Goal: Use online tool/utility: Utilize a website feature to perform a specific function

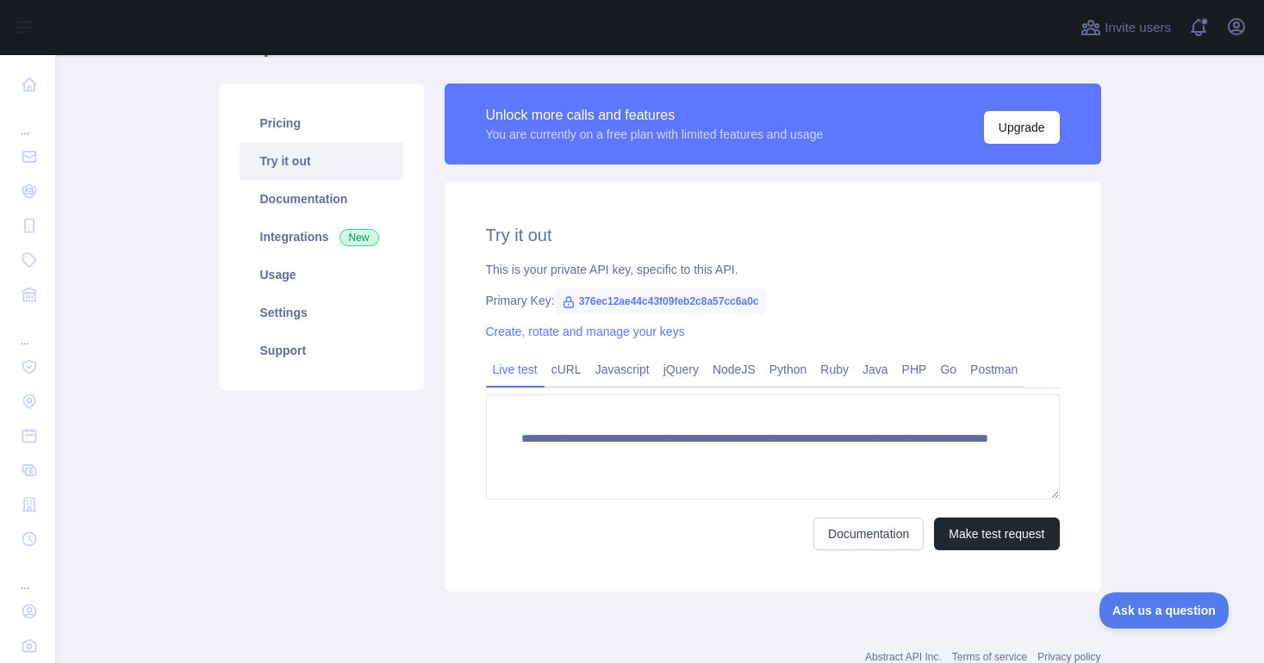
scroll to position [194, 0]
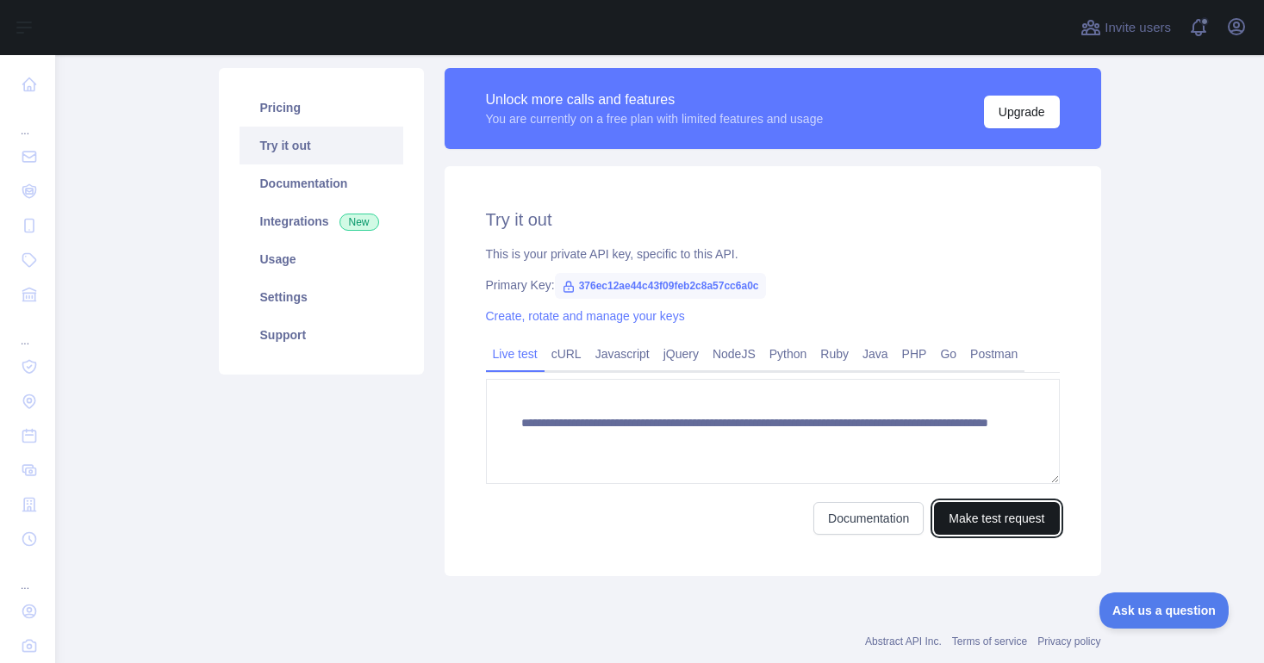
click at [967, 520] on button "Make test request" at bounding box center [996, 518] width 125 height 33
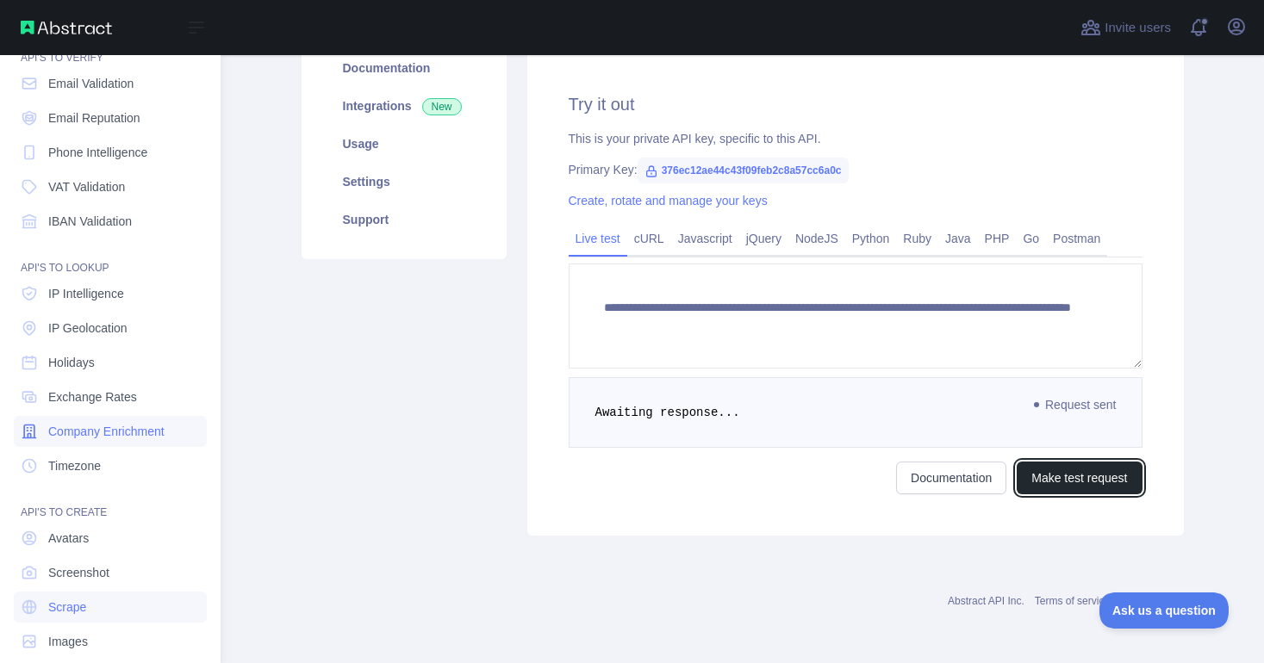
scroll to position [95, 0]
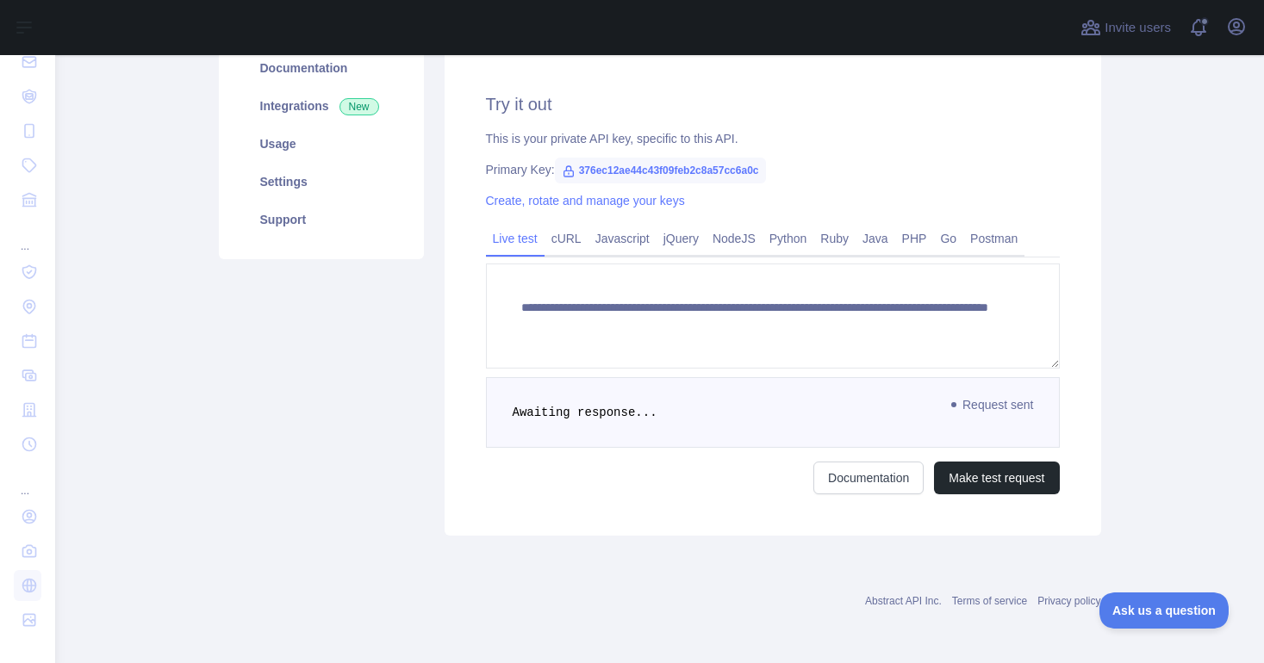
click at [594, 418] on span "Awaiting response..." at bounding box center [585, 413] width 145 height 14
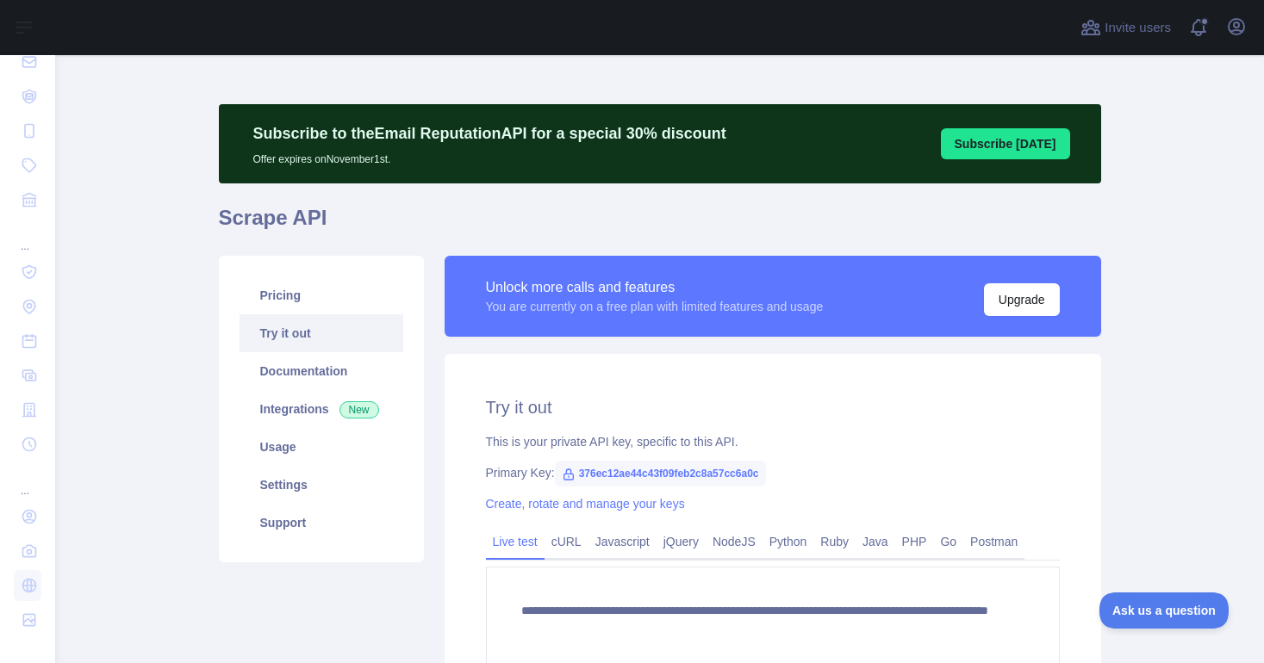
scroll to position [0, 0]
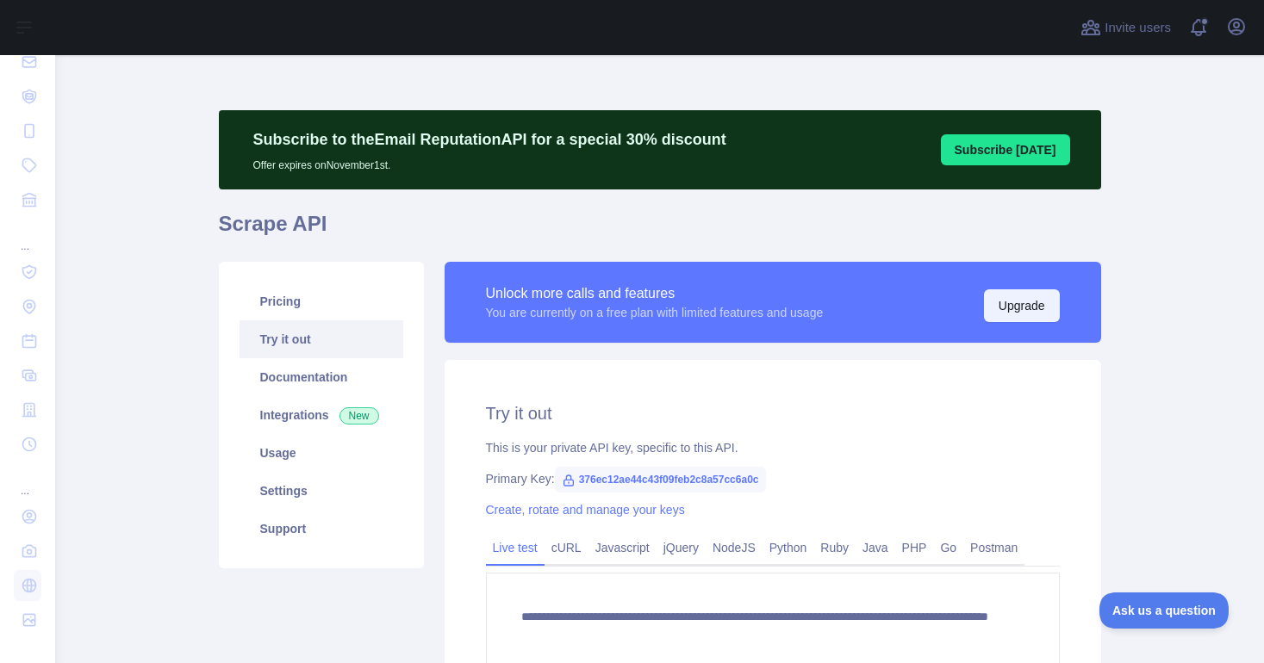
click at [1005, 310] on button "Upgrade" at bounding box center [1022, 305] width 76 height 33
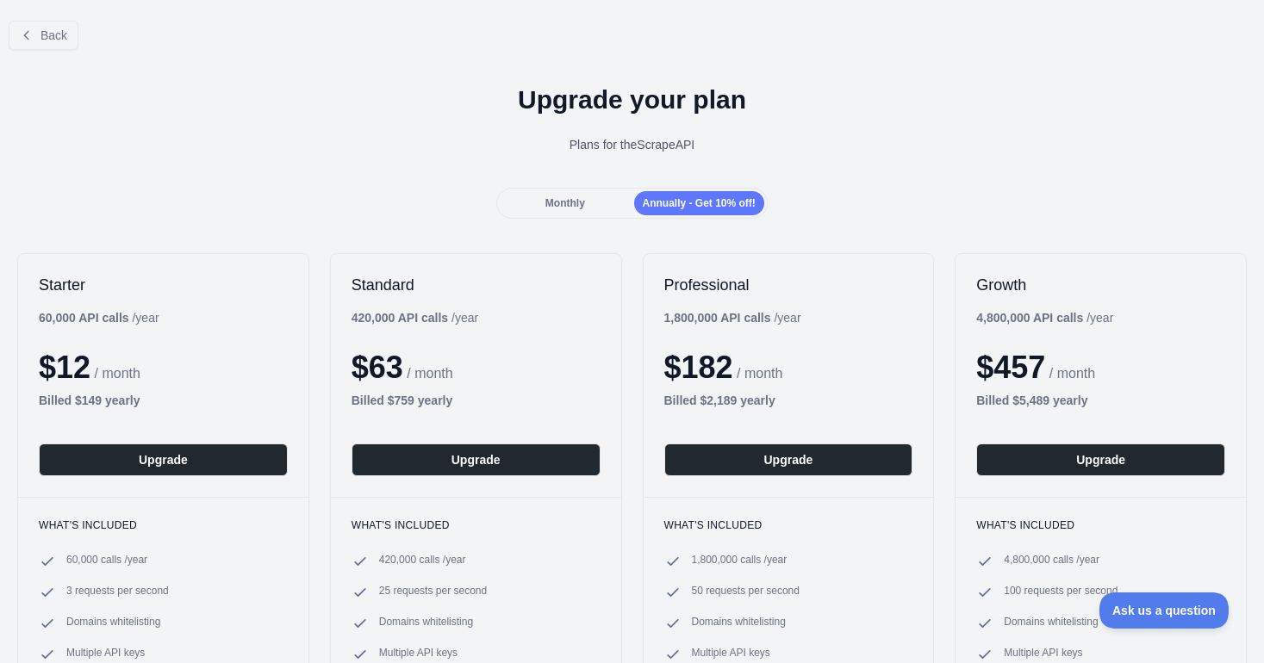
click at [580, 207] on span "Monthly" at bounding box center [565, 203] width 40 height 12
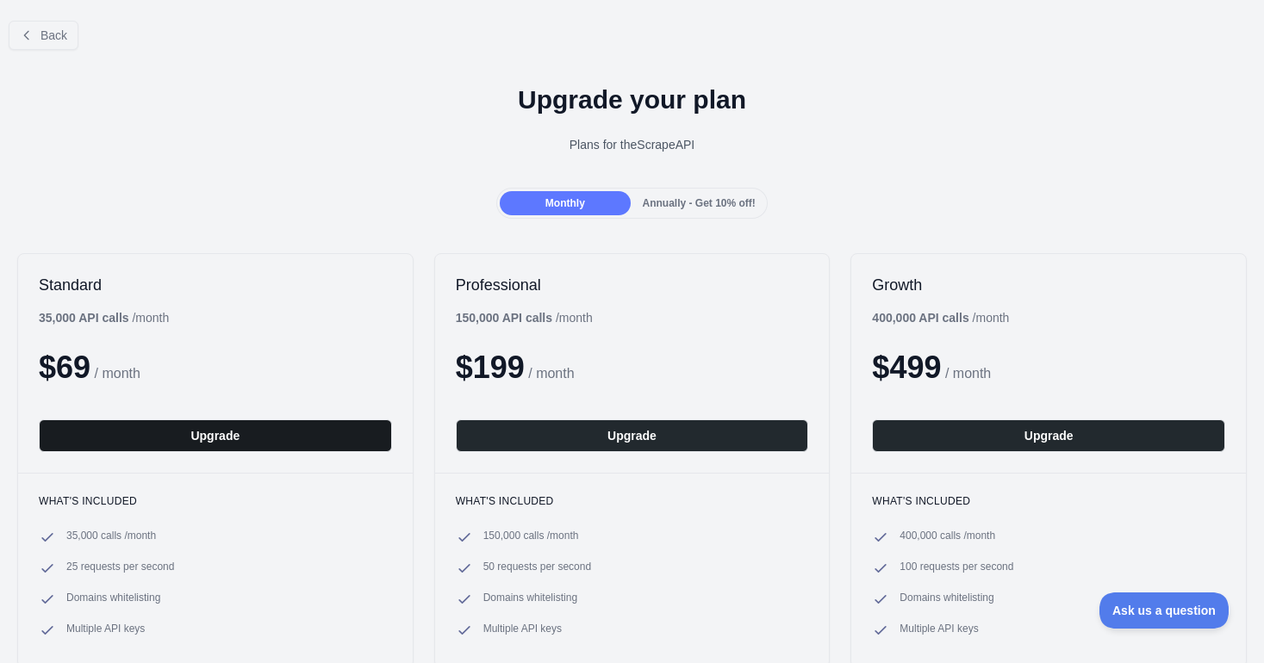
click at [234, 445] on button "Upgrade" at bounding box center [215, 436] width 353 height 33
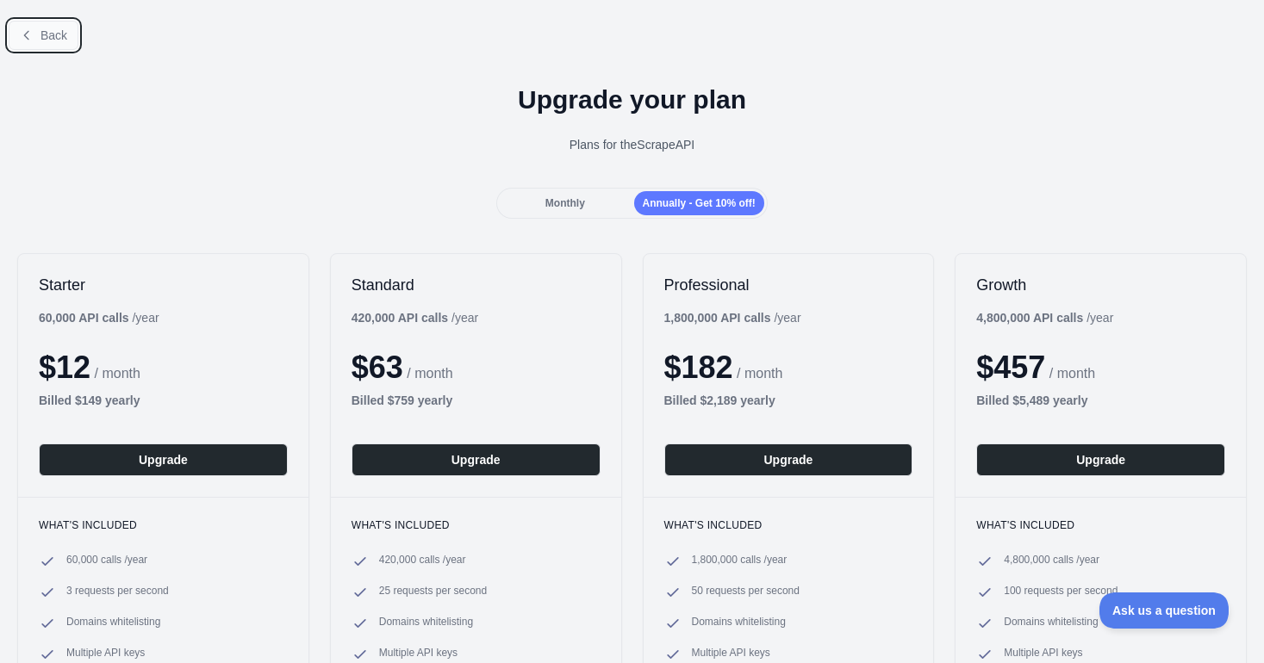
click at [56, 28] on span "Back" at bounding box center [53, 35] width 27 height 14
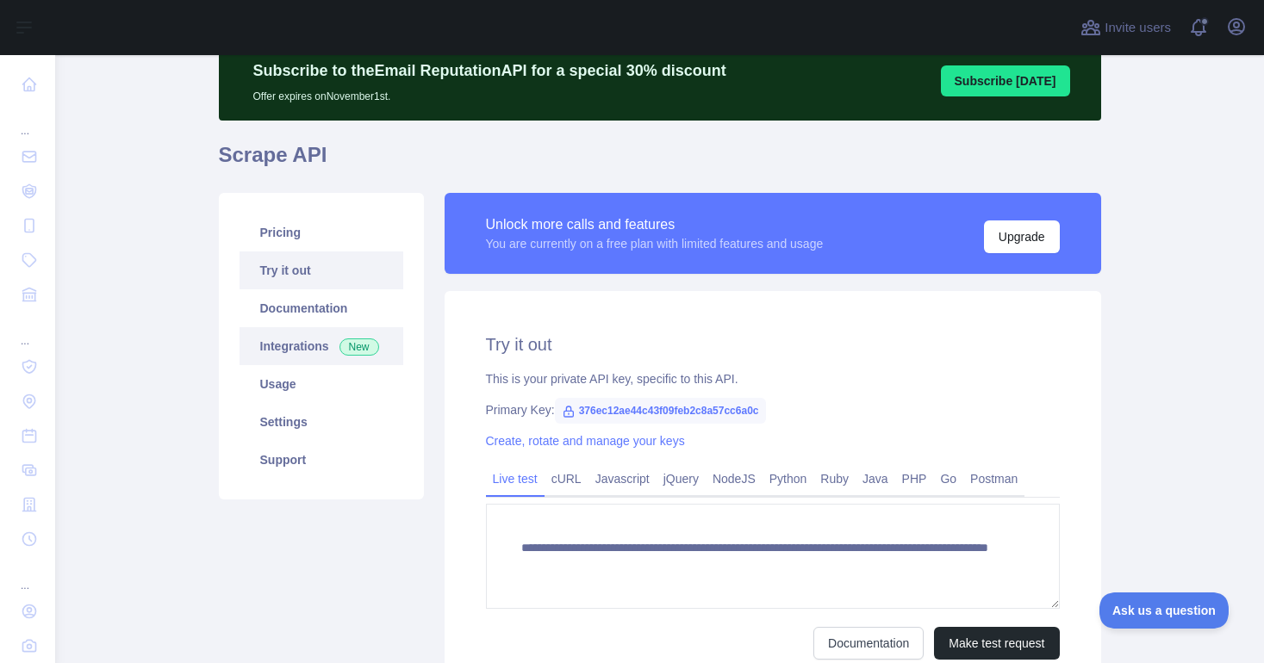
scroll to position [72, 0]
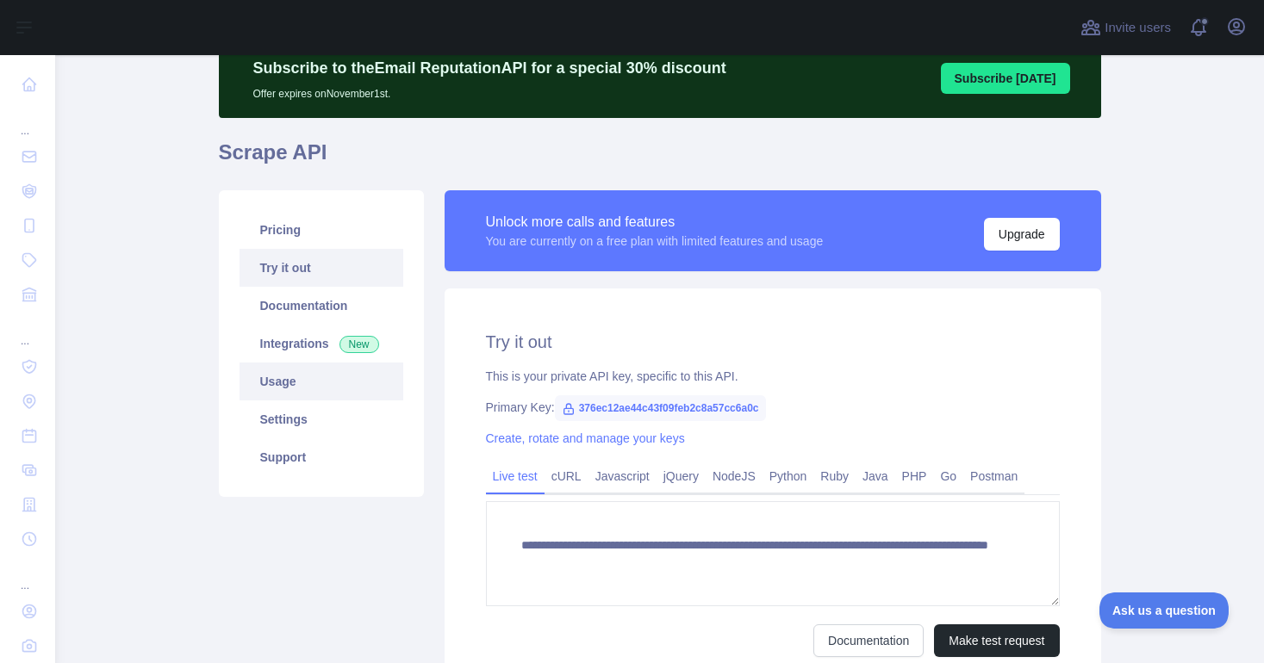
click at [317, 387] on link "Usage" at bounding box center [322, 382] width 164 height 38
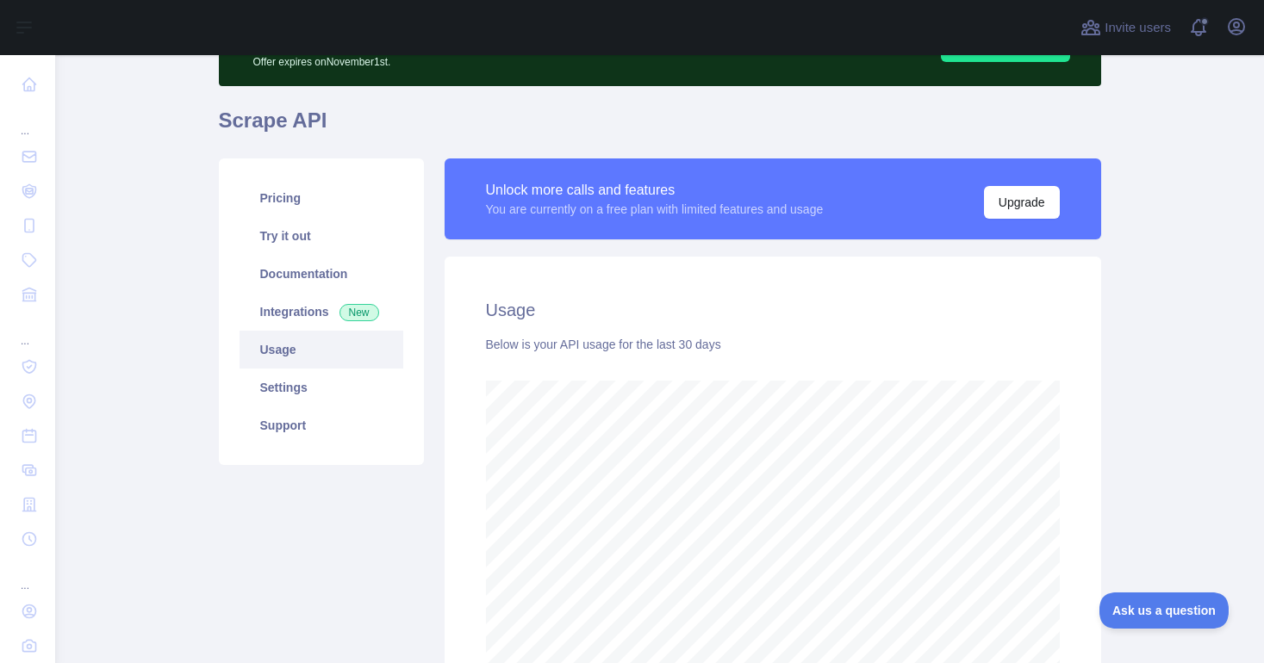
scroll to position [80, 0]
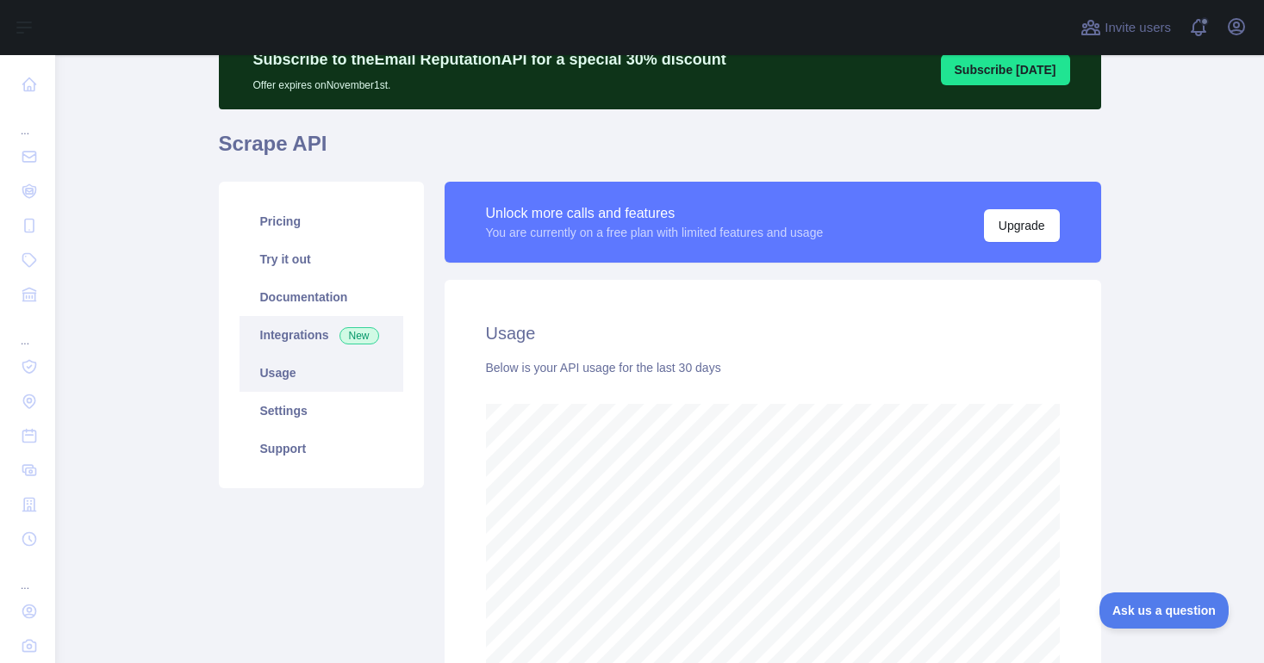
click at [296, 336] on link "Integrations New" at bounding box center [322, 335] width 164 height 38
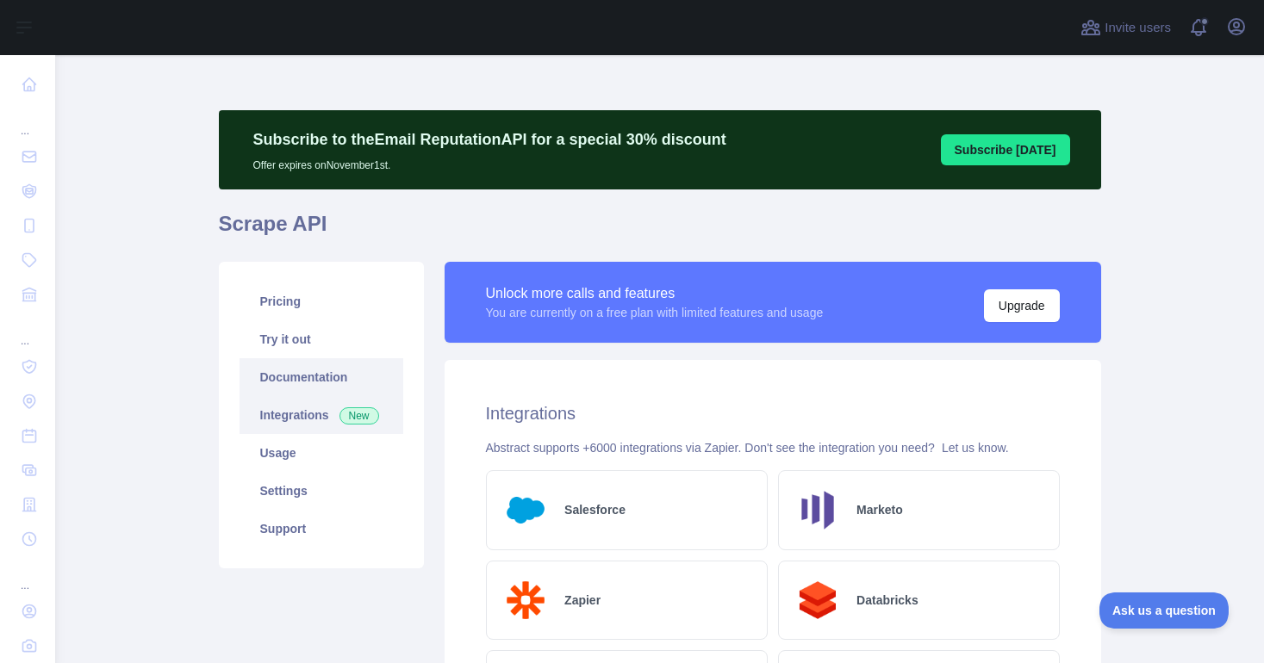
click at [334, 375] on link "Documentation" at bounding box center [322, 377] width 164 height 38
click at [281, 302] on link "Pricing" at bounding box center [322, 302] width 164 height 38
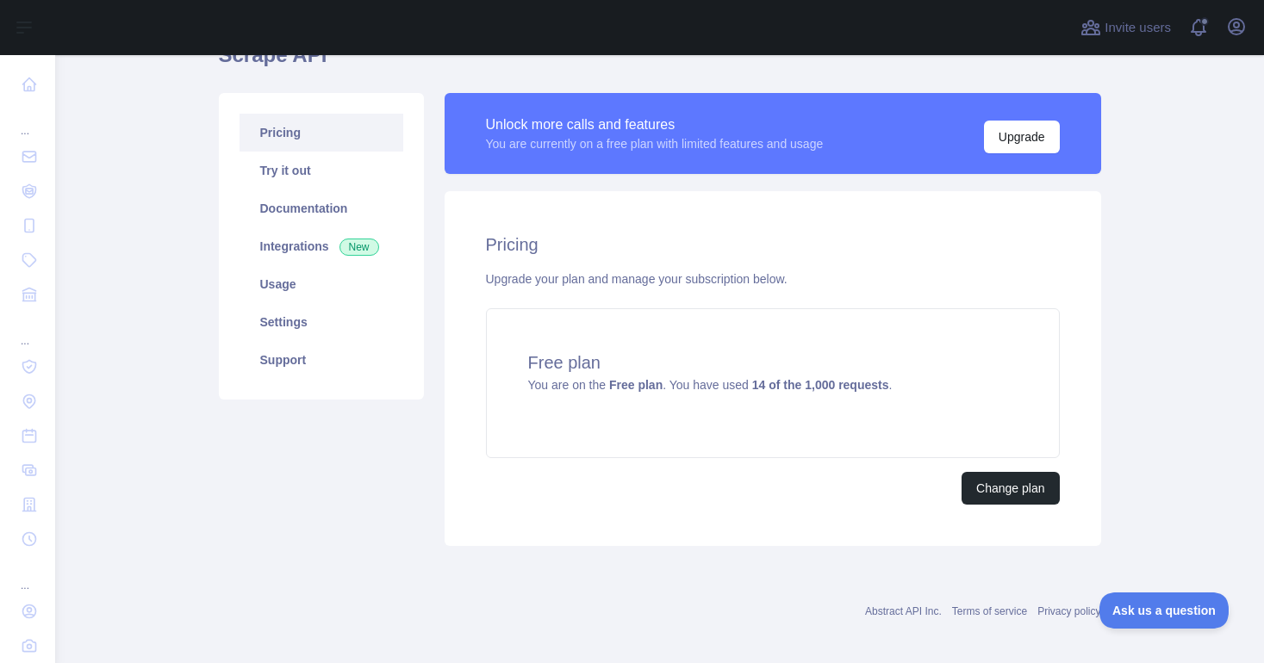
scroll to position [179, 0]
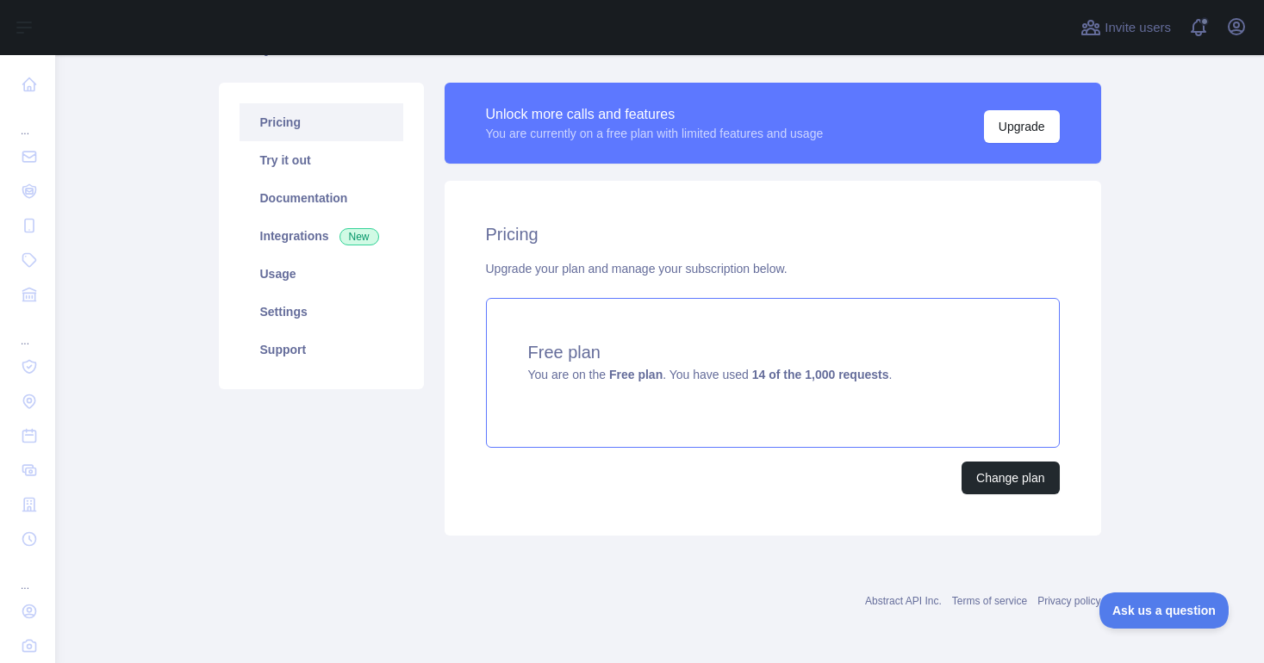
click at [850, 392] on div "Free plan You are on the Free plan . You have used 14 of the 1,000 requests ." at bounding box center [773, 373] width 574 height 150
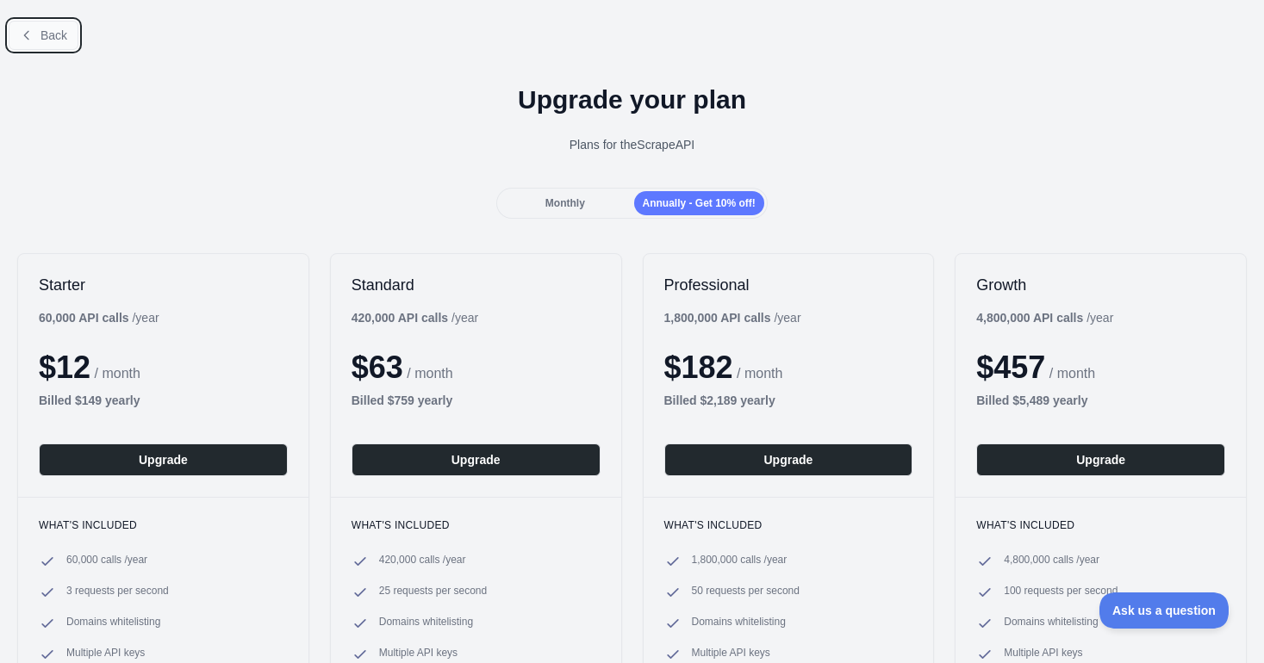
click at [34, 35] on button "Back" at bounding box center [44, 35] width 70 height 29
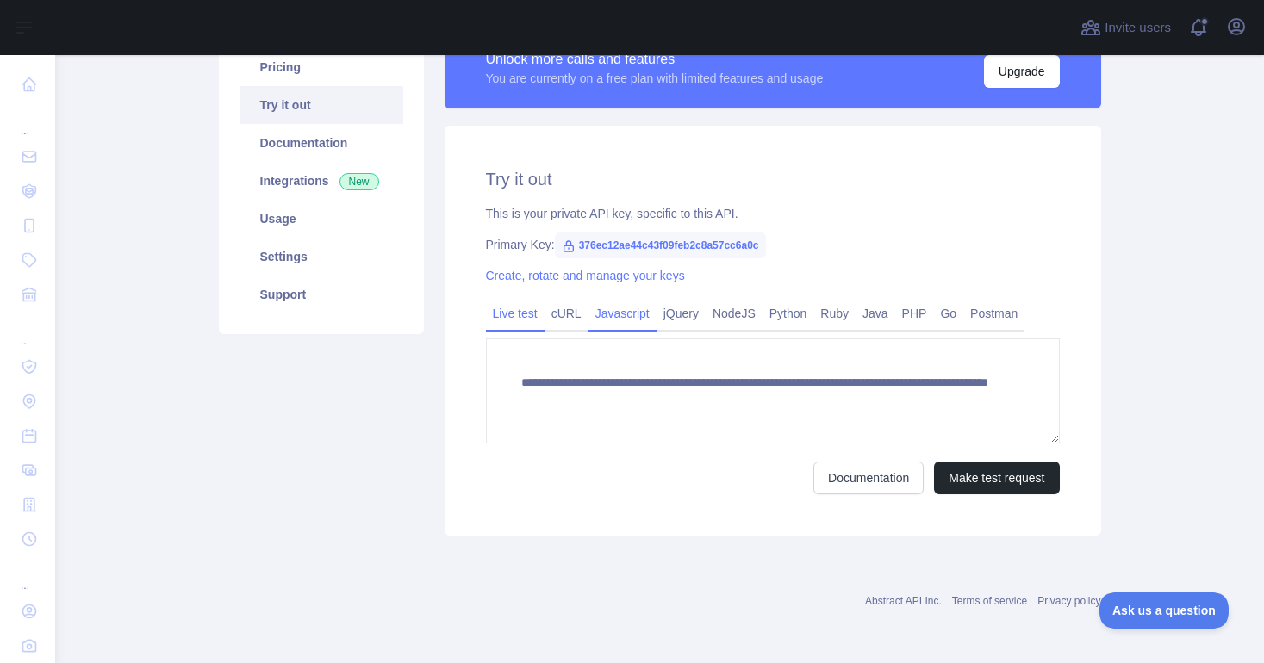
scroll to position [209, 0]
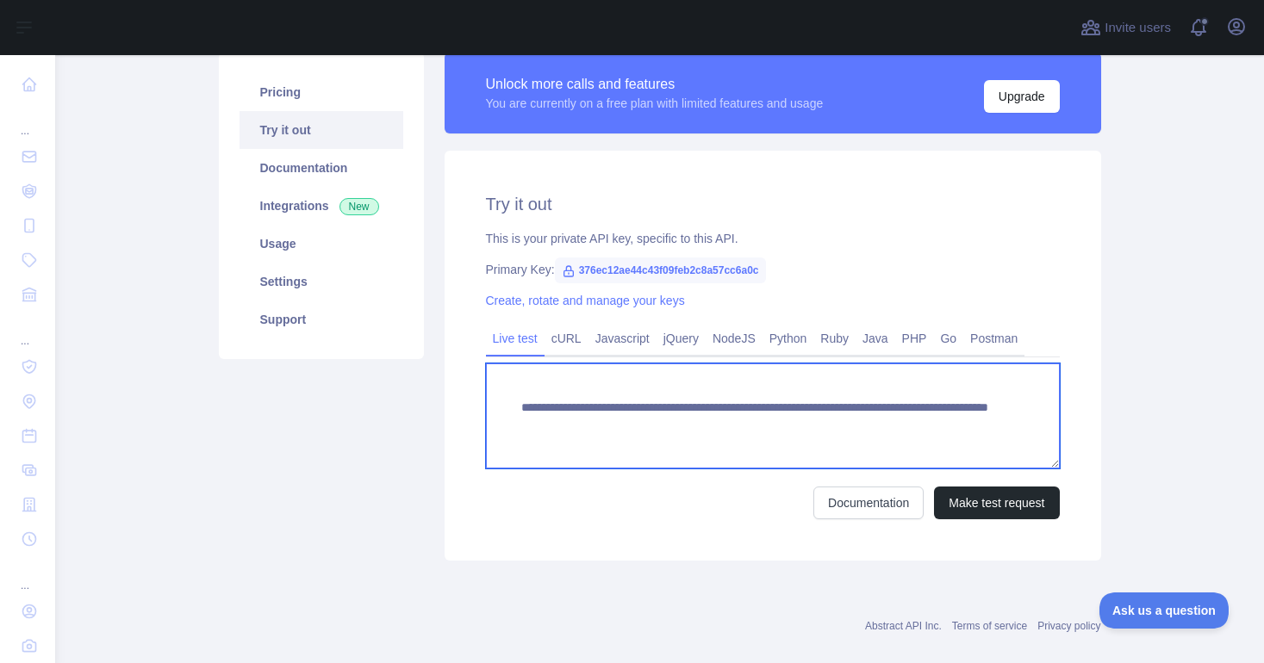
click at [992, 443] on textarea "**********" at bounding box center [773, 416] width 574 height 105
drag, startPoint x: 986, startPoint y: 430, endPoint x: 821, endPoint y: 430, distance: 165.4
click at [821, 430] on textarea "**********" at bounding box center [773, 416] width 574 height 105
paste textarea "*"
type textarea "**********"
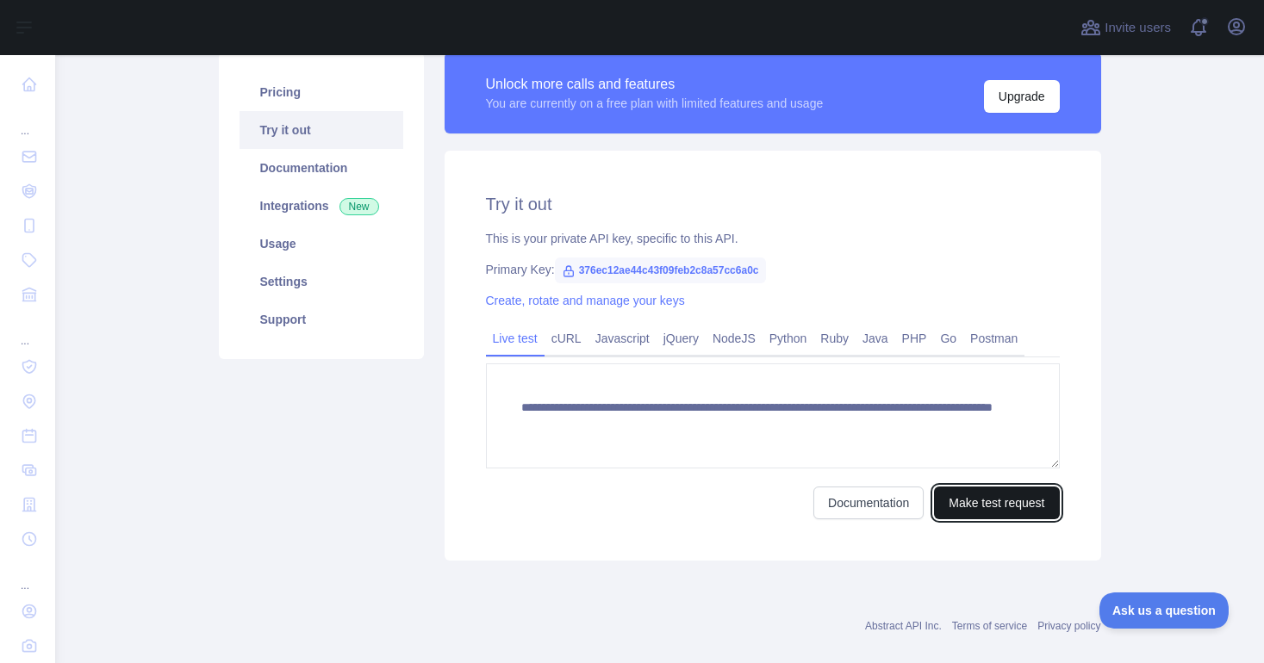
click at [1002, 507] on button "Make test request" at bounding box center [996, 503] width 125 height 33
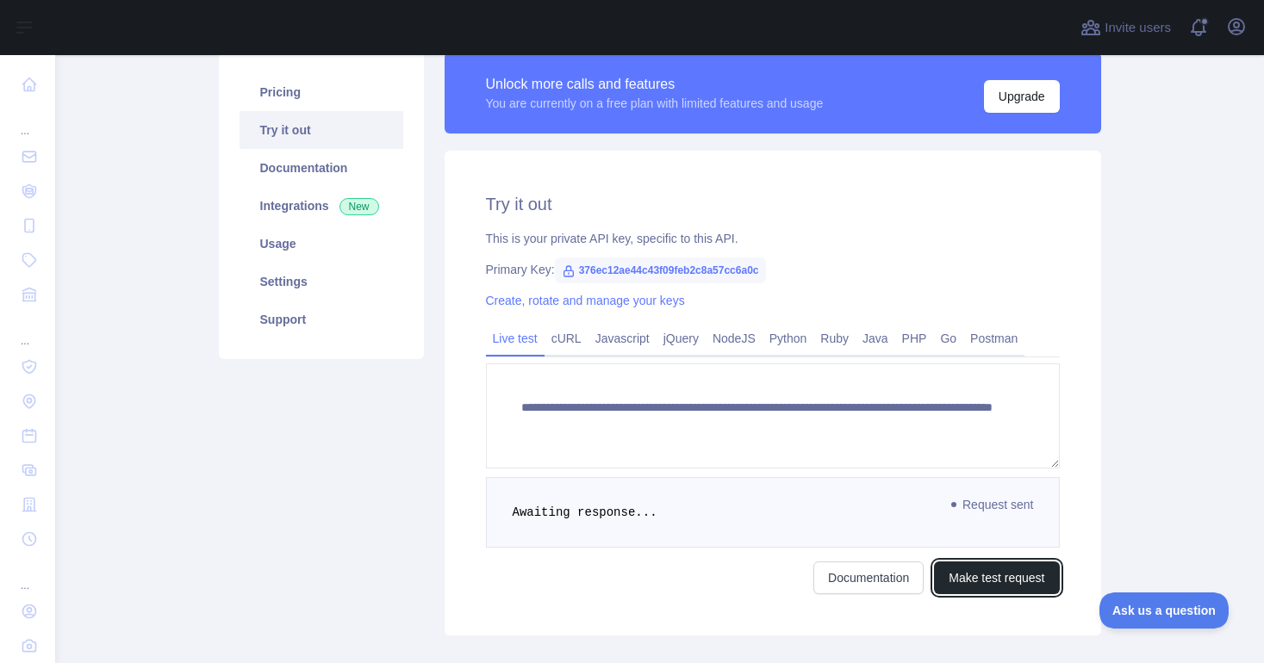
scroll to position [309, 0]
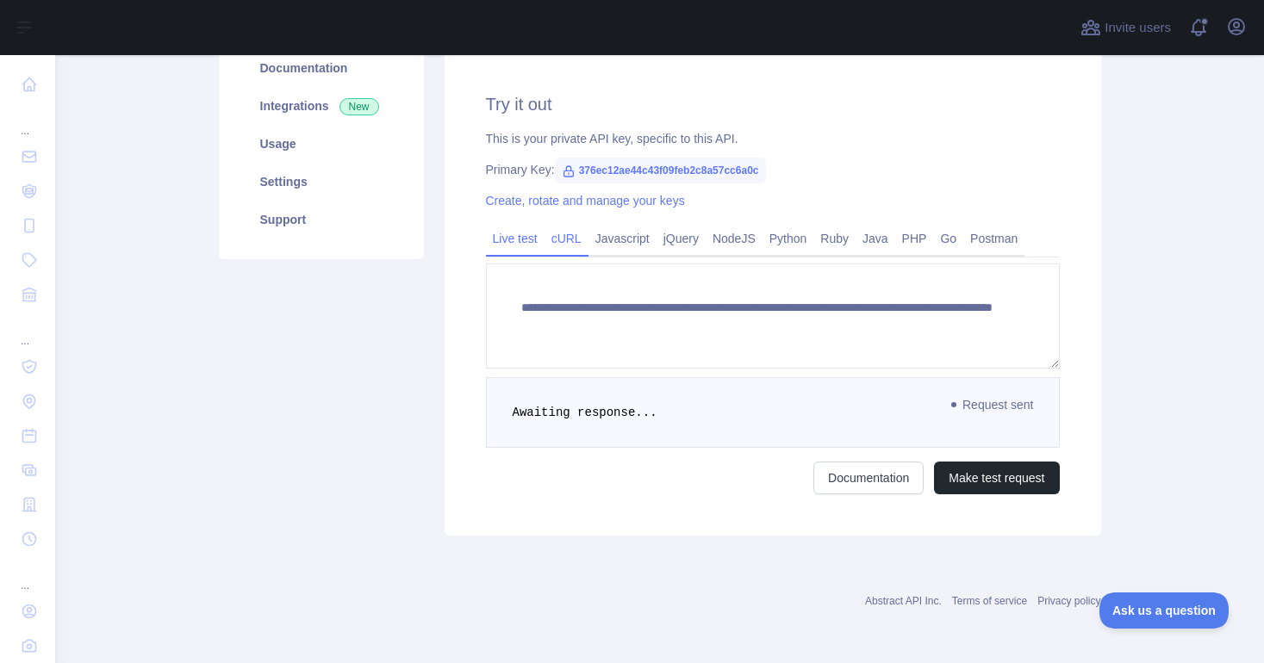
click at [578, 238] on link "cURL" at bounding box center [566, 239] width 44 height 28
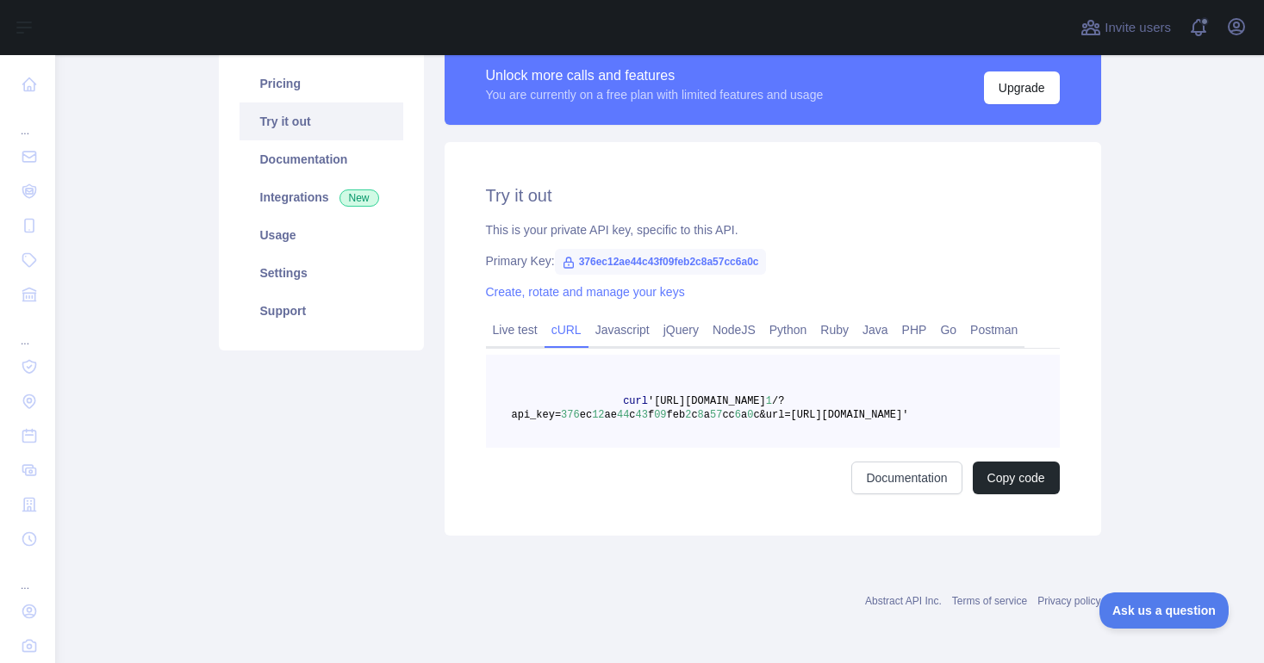
scroll to position [218, 0]
click at [523, 323] on link "Live test" at bounding box center [515, 330] width 59 height 28
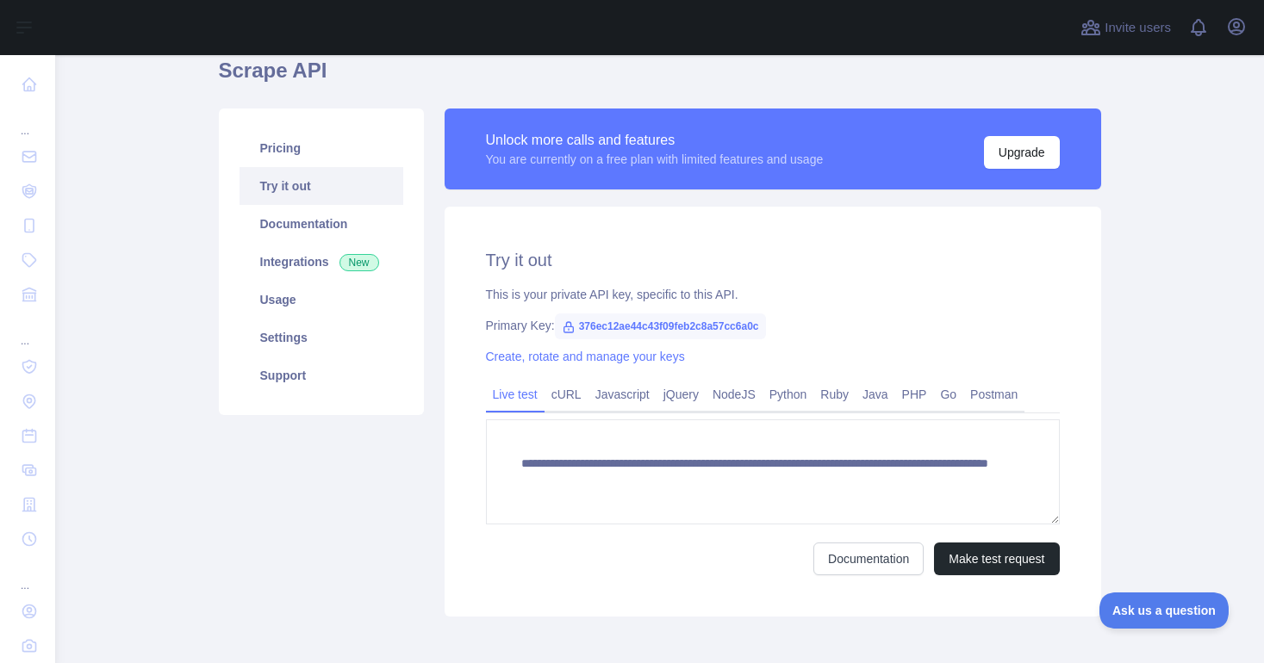
scroll to position [234, 0]
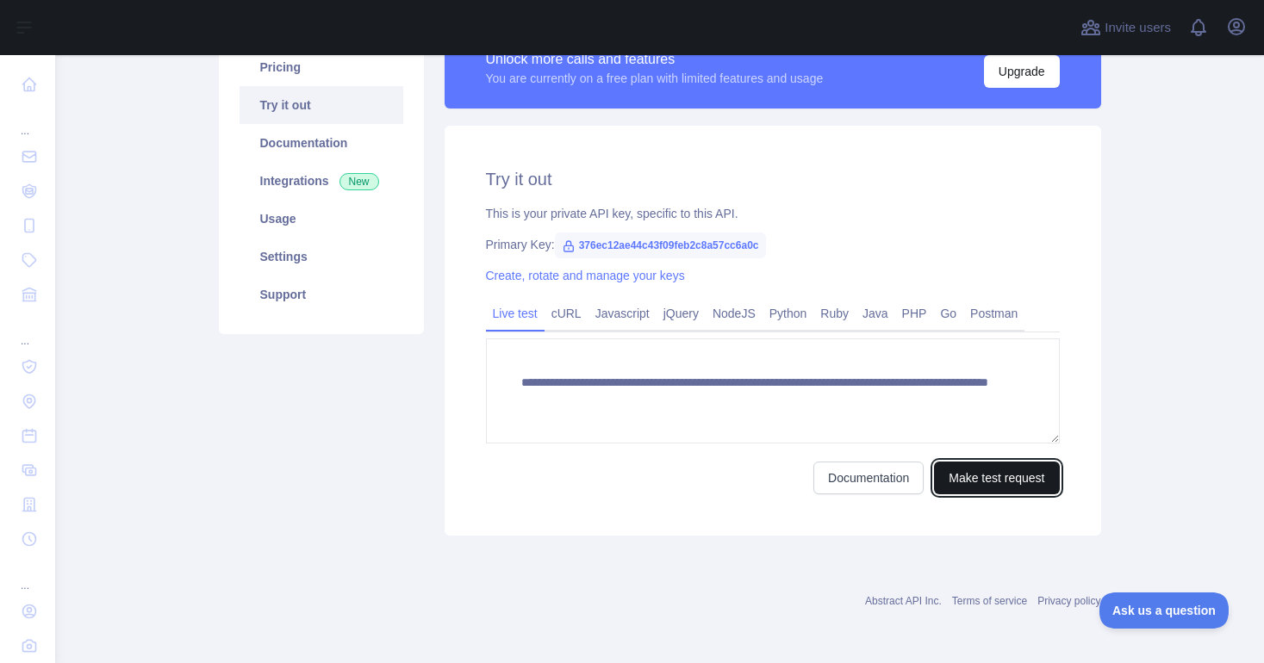
click at [974, 479] on button "Make test request" at bounding box center [996, 478] width 125 height 33
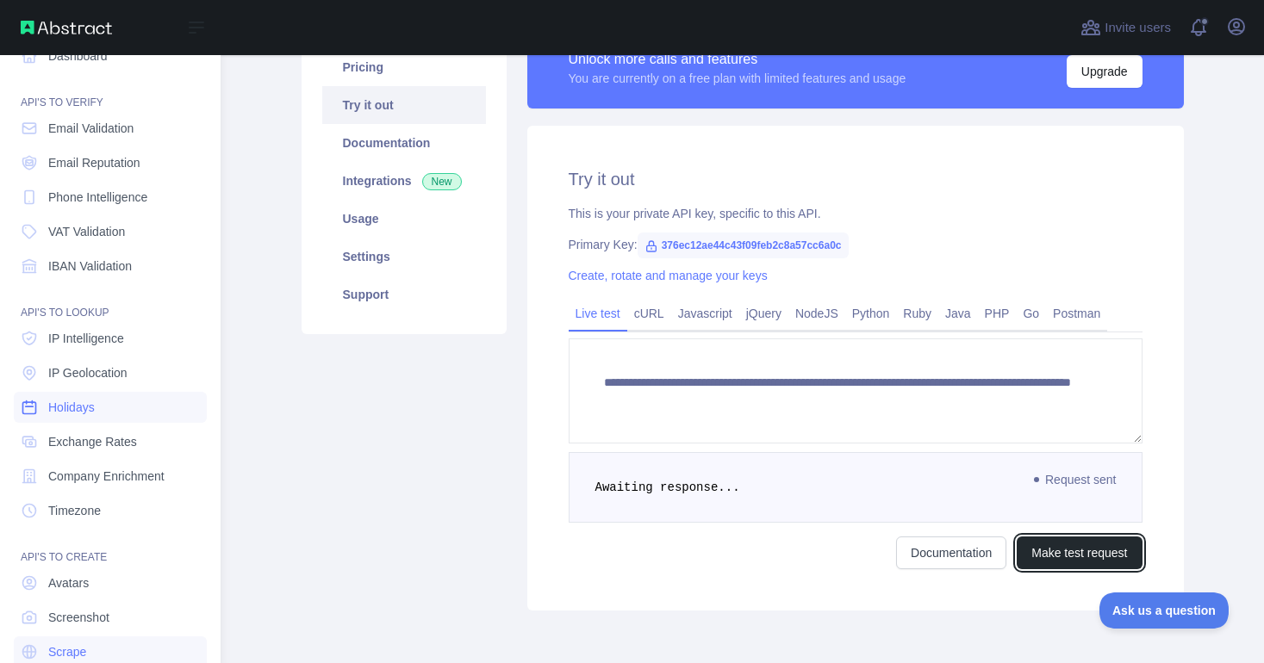
scroll to position [39, 0]
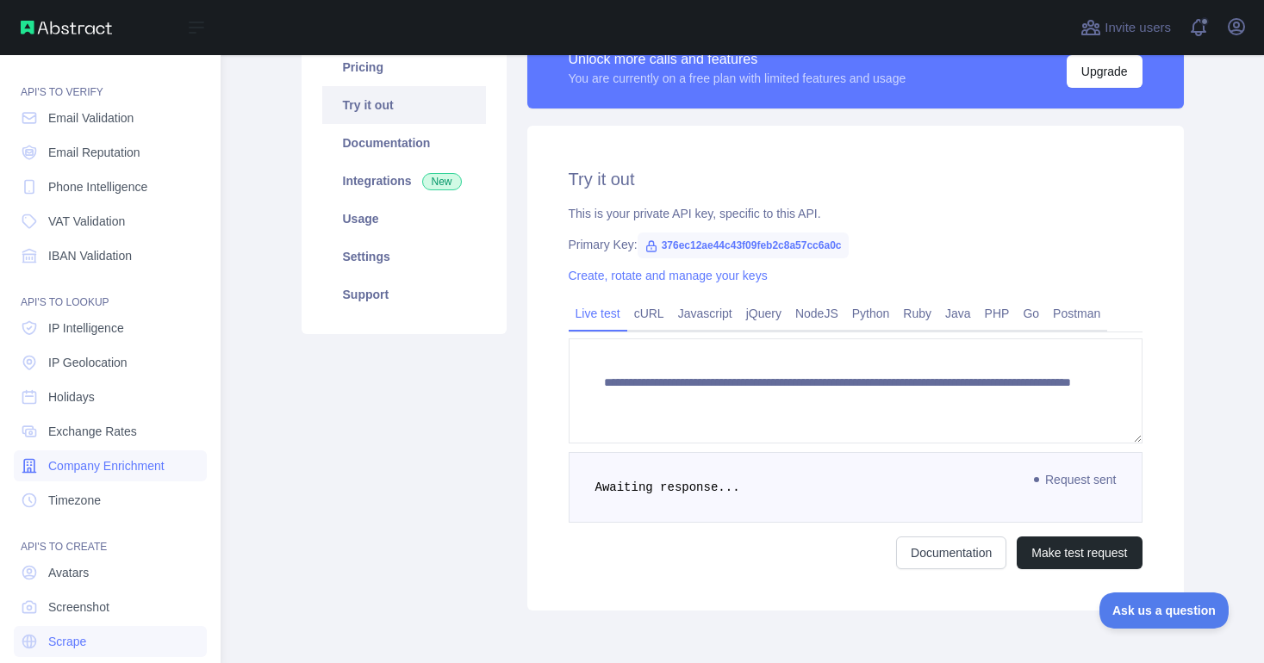
click at [165, 470] on span "Company Enrichment" at bounding box center [106, 465] width 116 height 17
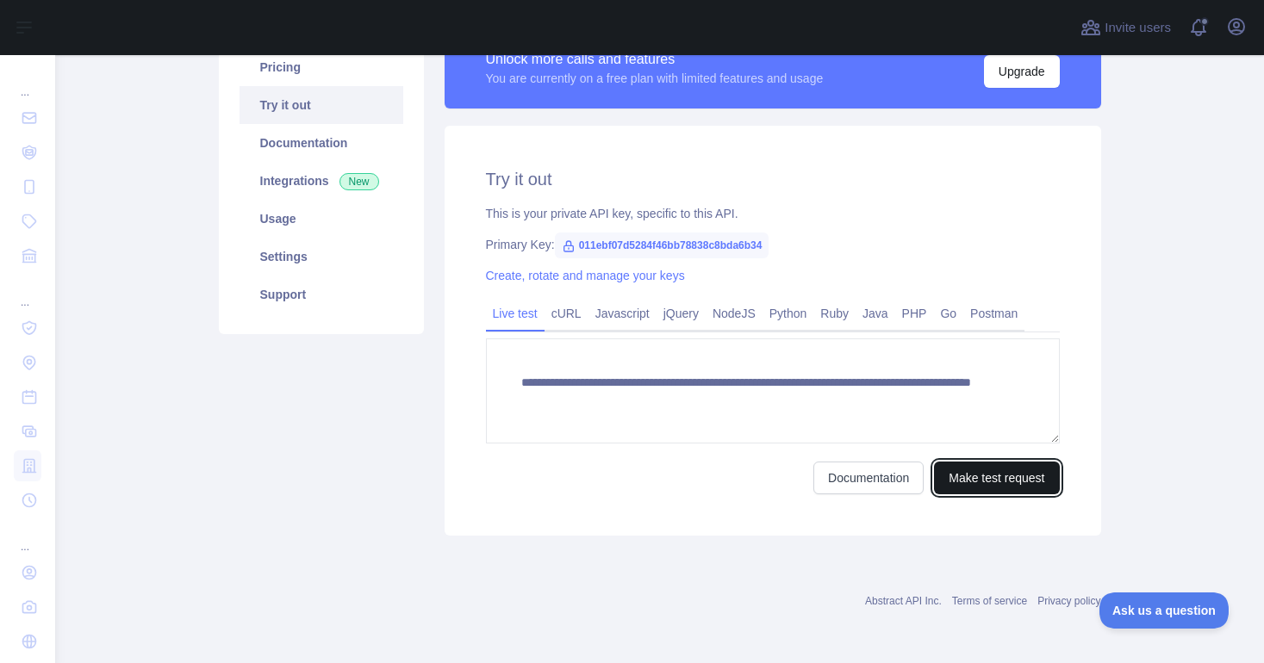
click at [981, 477] on button "Make test request" at bounding box center [996, 478] width 125 height 33
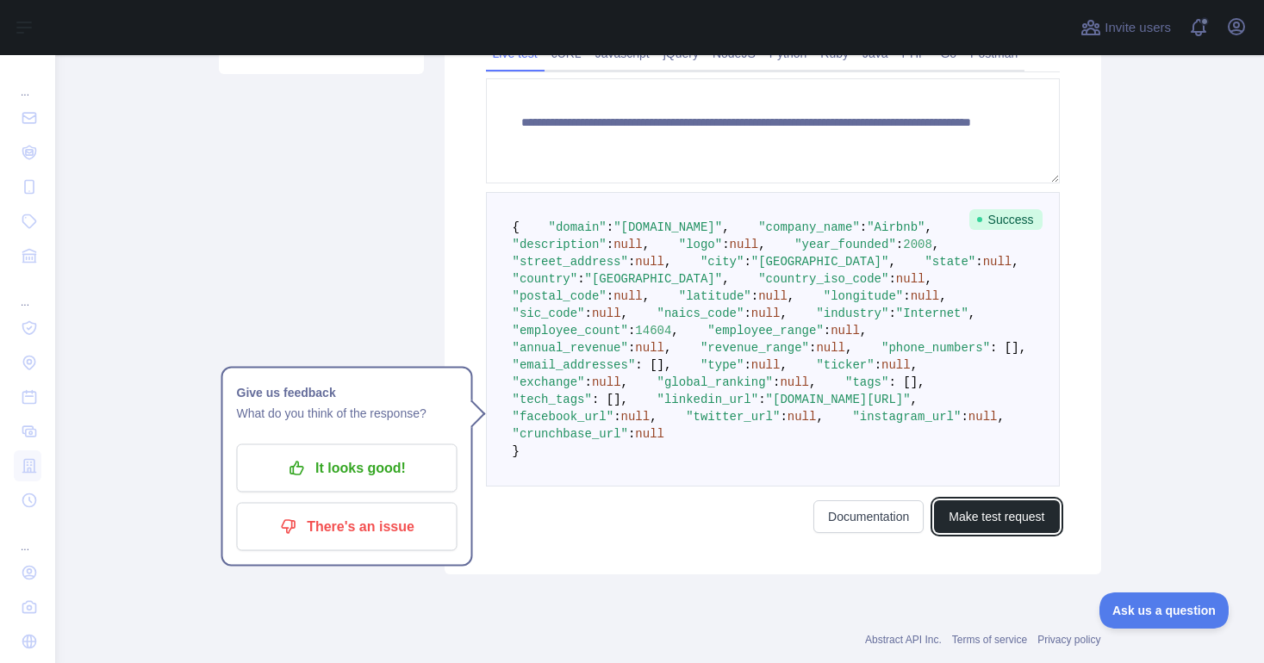
scroll to position [496, 0]
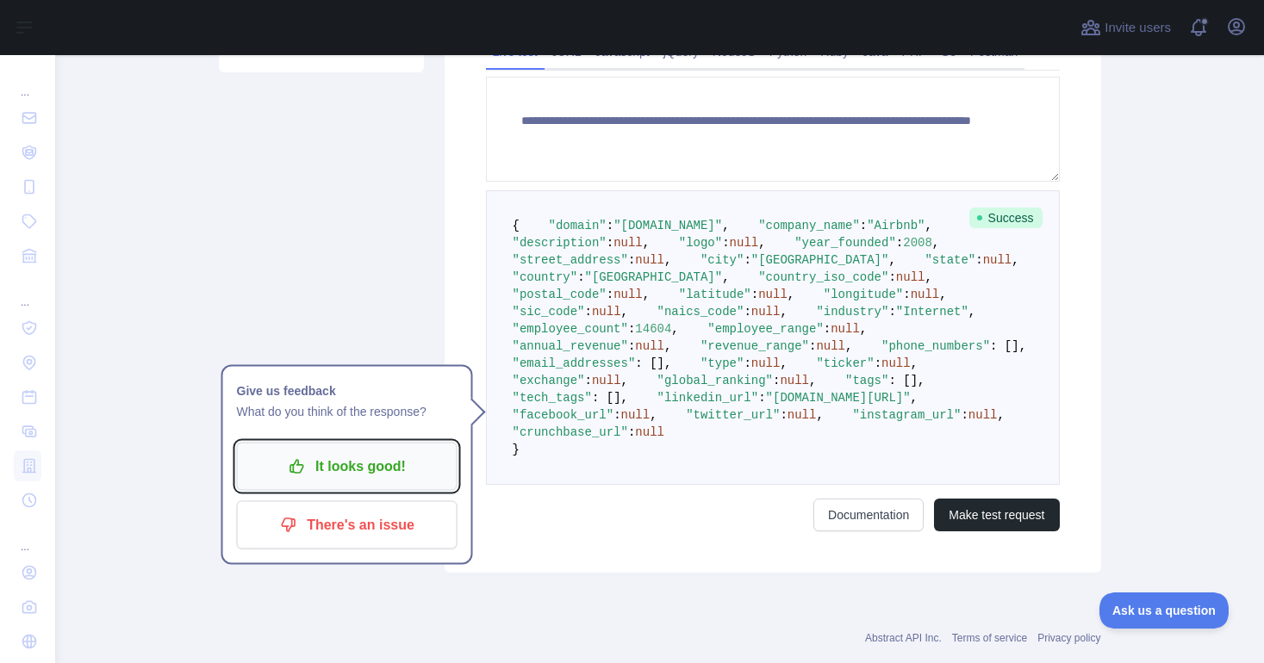
click at [426, 461] on p "It looks good!" at bounding box center [347, 466] width 195 height 29
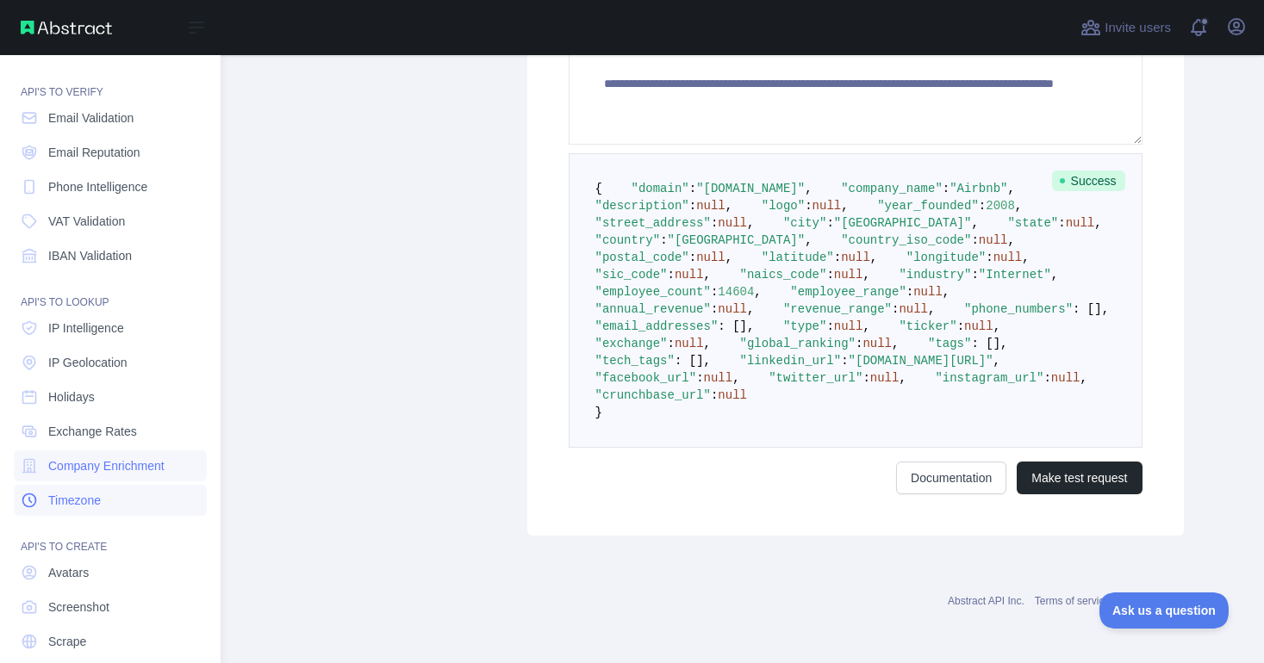
scroll to position [95, 0]
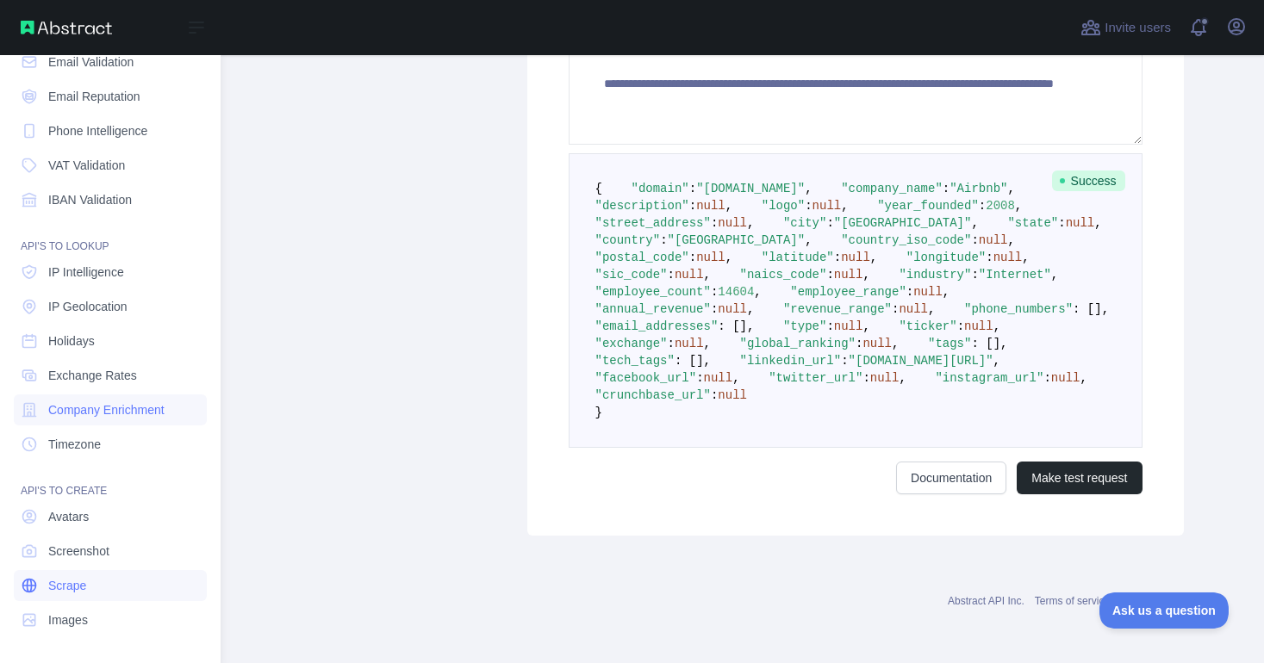
click at [91, 589] on link "Scrape" at bounding box center [110, 585] width 193 height 31
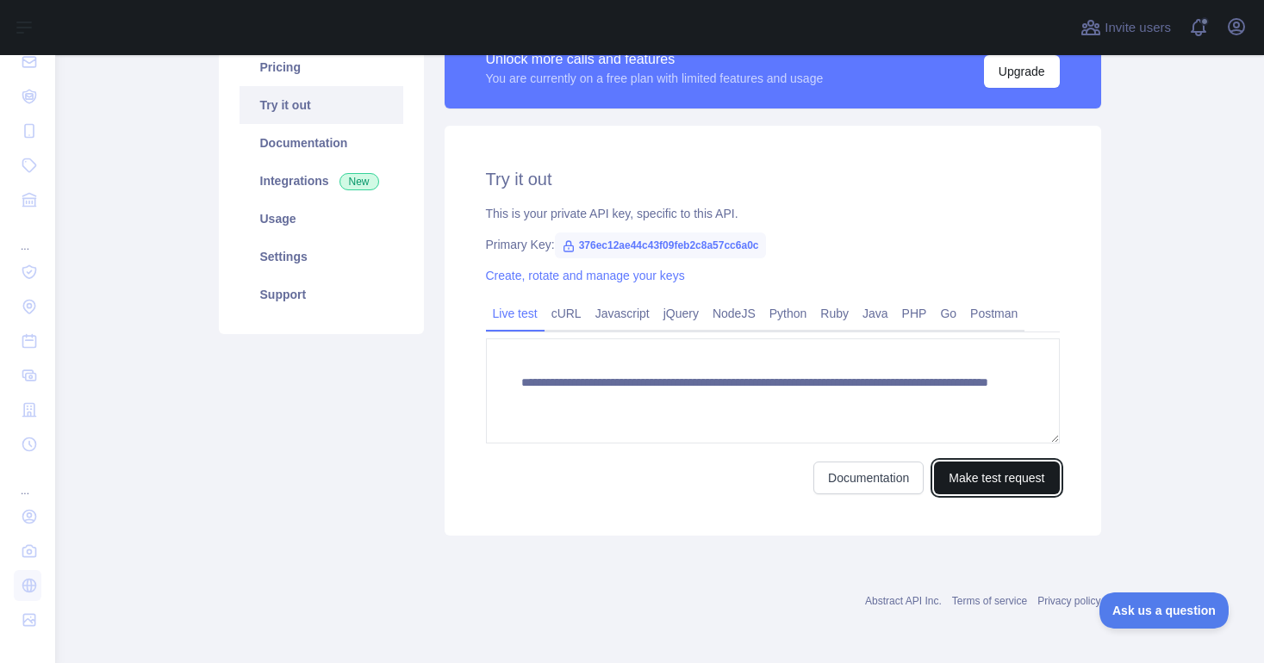
click at [975, 482] on button "Make test request" at bounding box center [996, 478] width 125 height 33
